Goal: Task Accomplishment & Management: Manage account settings

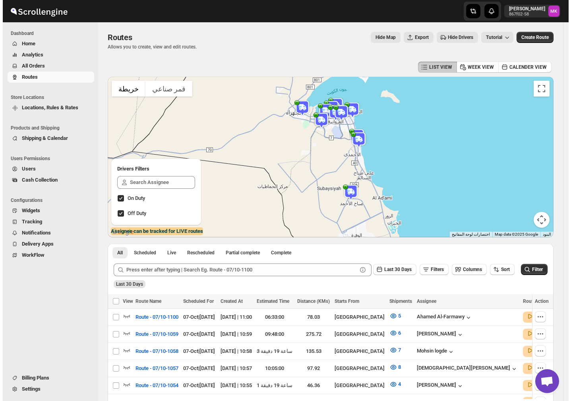
scroll to position [53, 0]
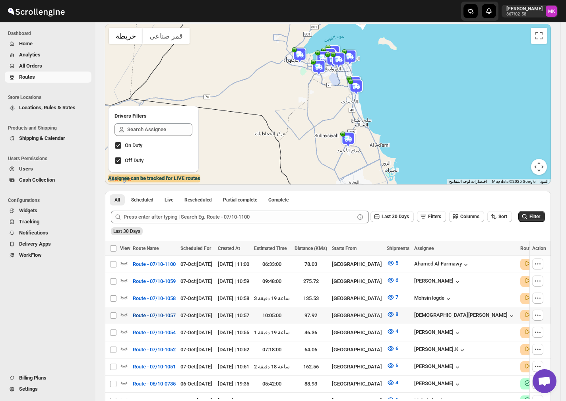
click at [133, 314] on span "Route - 07/10-1057" at bounding box center [154, 316] width 43 height 8
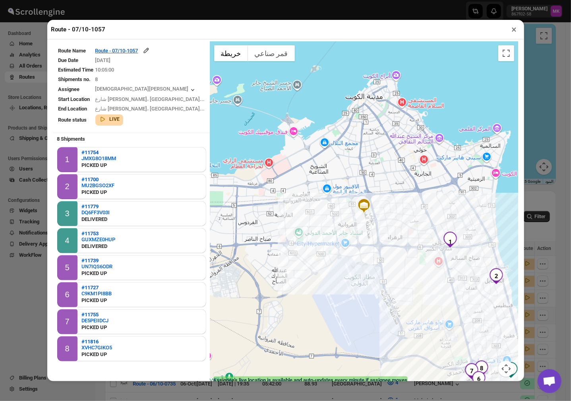
click at [132, 55] on td "Route - 07/10-1057" at bounding box center [150, 50] width 111 height 9
click at [134, 54] on div "Route - 07/10-1057" at bounding box center [122, 51] width 55 height 8
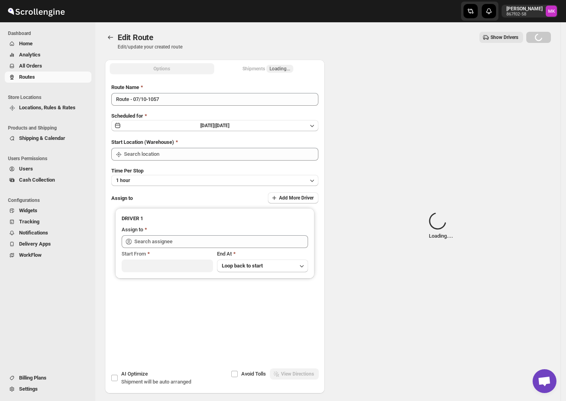
type input "Route - 07/10-1057"
type input "[GEOGRAPHIC_DATA]"
type input "[PERSON_NAME] ([EMAIL_ADDRESS][DOMAIN_NAME])"
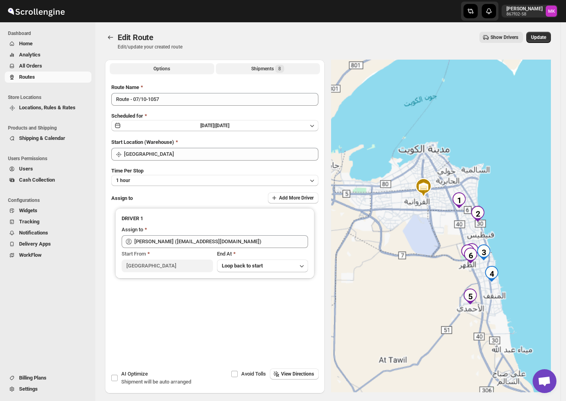
click at [274, 67] on div "Shipments 8" at bounding box center [267, 69] width 33 height 8
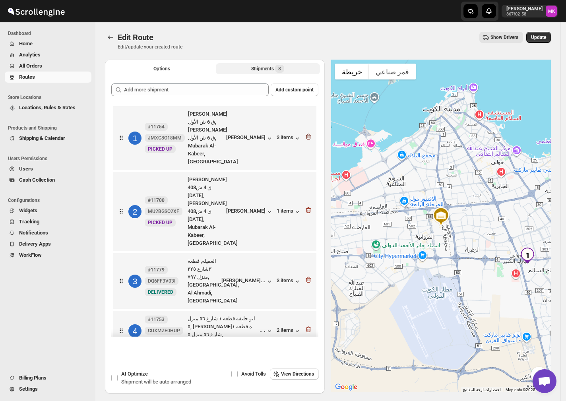
click at [306, 133] on icon "button" at bounding box center [309, 137] width 8 height 8
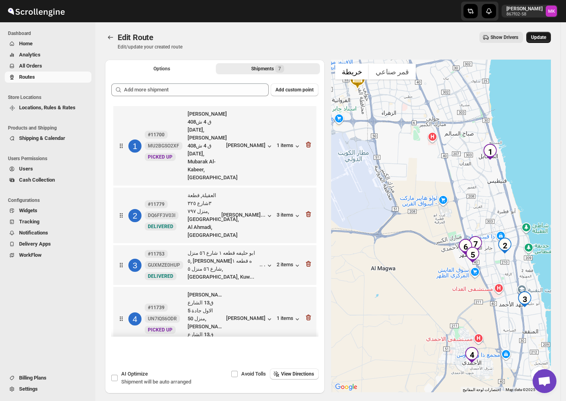
click at [545, 37] on span "Update" at bounding box center [538, 37] width 15 height 6
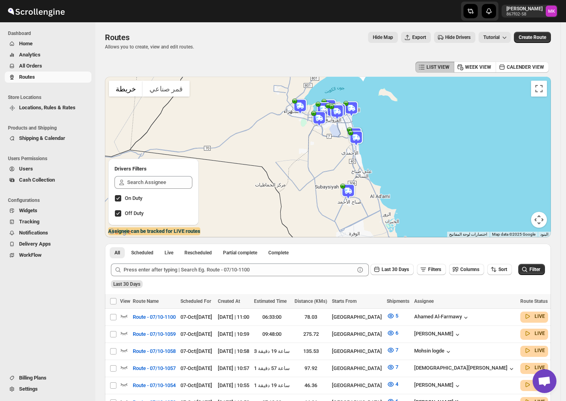
click at [50, 64] on span "All Orders" at bounding box center [54, 66] width 71 height 8
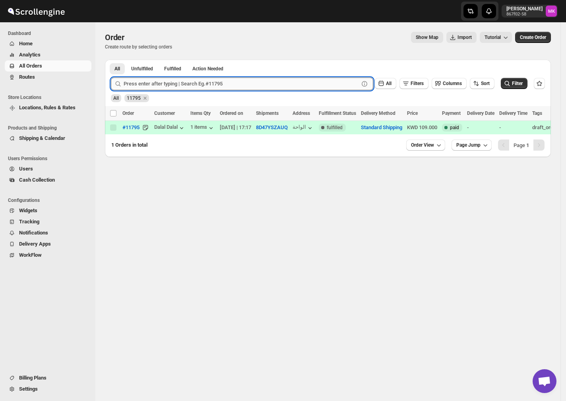
click at [156, 80] on input "text" at bounding box center [241, 84] width 235 height 13
paste input "11754"
type input "11754"
click at [111, 60] on button "Submit" at bounding box center [122, 64] width 23 height 8
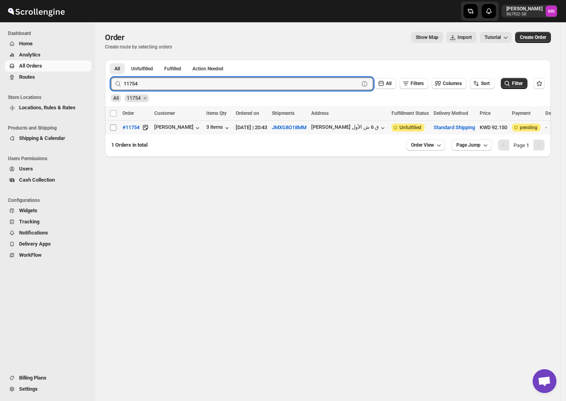
click at [115, 130] on input "Select order" at bounding box center [113, 127] width 6 height 6
checkbox input "true"
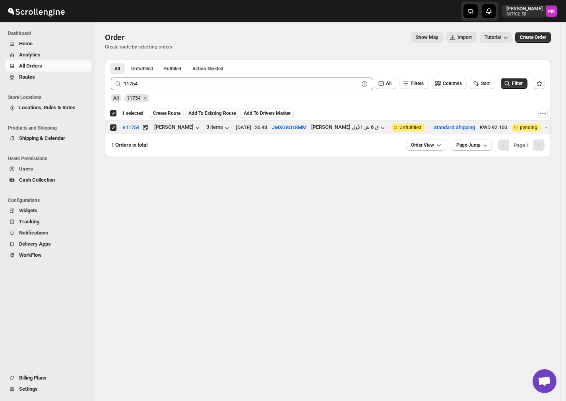
click at [212, 115] on span "Add To Existing Route" at bounding box center [211, 113] width 47 height 6
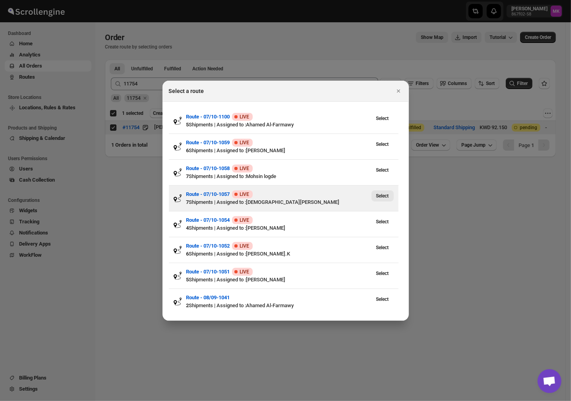
click at [380, 197] on span "Select" at bounding box center [382, 196] width 13 height 6
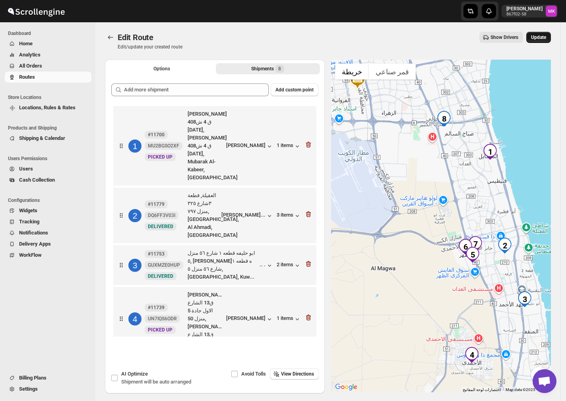
click at [546, 39] on span "Update" at bounding box center [538, 37] width 15 height 6
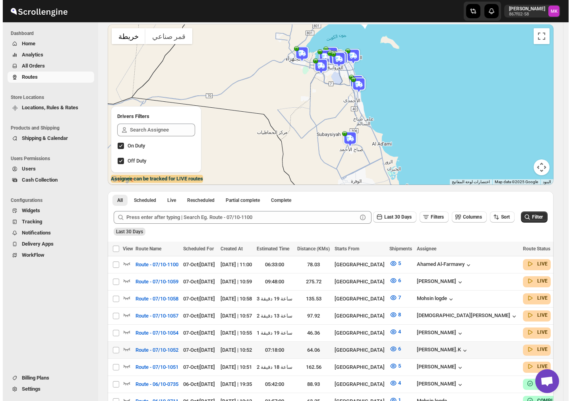
scroll to position [53, 0]
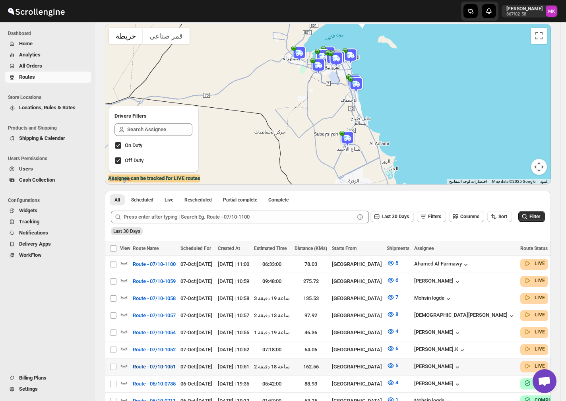
click at [128, 361] on button "Route - 07/10-1051" at bounding box center [154, 367] width 52 height 13
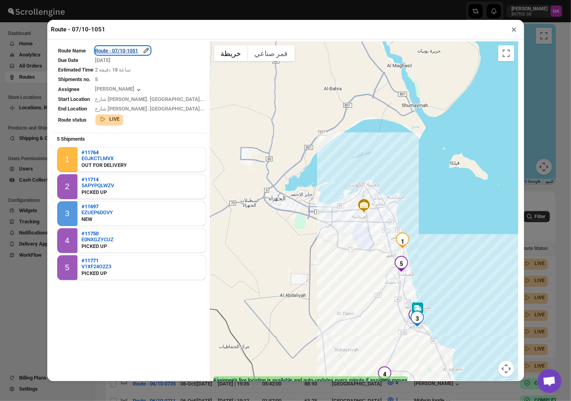
click at [137, 48] on div "Route - 07/10-1051" at bounding box center [122, 51] width 55 height 8
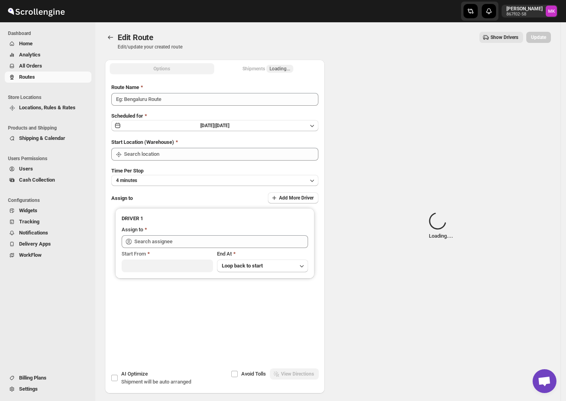
type input "Route - 07/10-1051"
type input "[GEOGRAPHIC_DATA]"
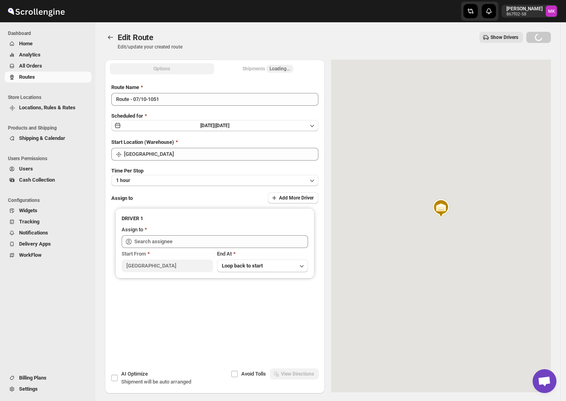
type input "[PERSON_NAME] ([EMAIL_ADDRESS][DOMAIN_NAME])"
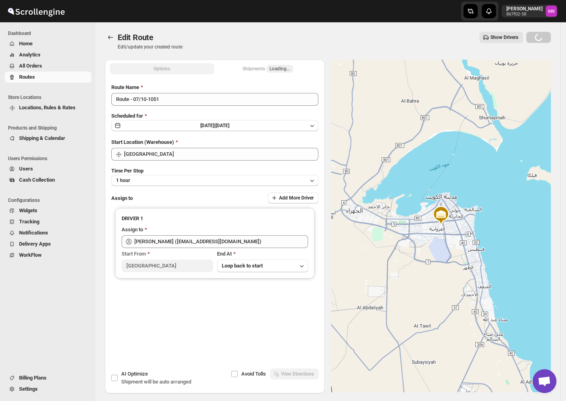
click at [263, 69] on div "Shipments Loading..." at bounding box center [267, 69] width 51 height 8
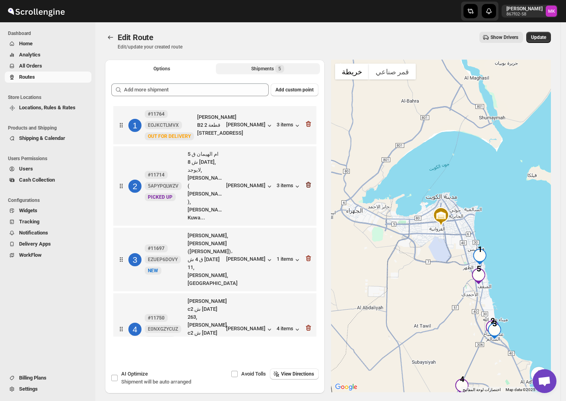
click at [312, 181] on icon "button" at bounding box center [309, 185] width 8 height 8
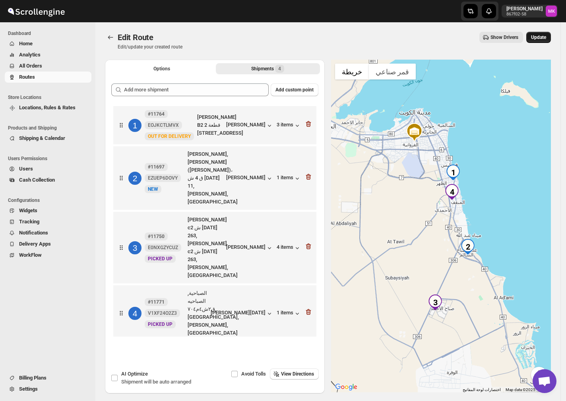
click at [541, 40] on span "Update" at bounding box center [538, 37] width 15 height 6
